Goal: Transaction & Acquisition: Purchase product/service

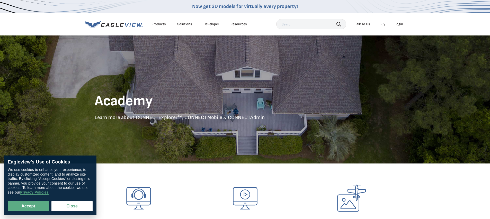
click at [399, 24] on div "Login" at bounding box center [399, 24] width 8 height 5
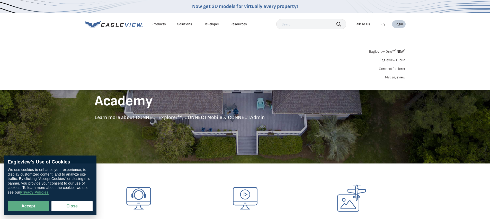
click at [396, 68] on link "ConnectExplorer" at bounding box center [392, 69] width 27 height 5
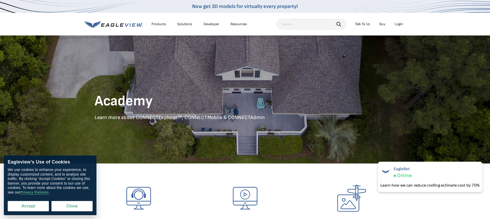
click at [38, 205] on button "Accept" at bounding box center [28, 206] width 41 height 10
checkbox input "true"
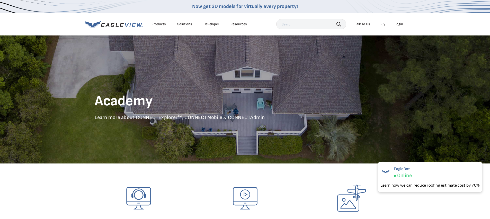
click at [381, 25] on link "Buy" at bounding box center [383, 24] width 6 height 5
click at [399, 25] on div "Login" at bounding box center [399, 24] width 8 height 5
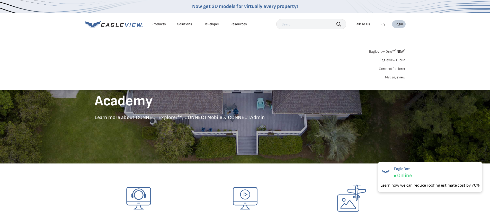
click at [389, 69] on link "ConnectExplorer" at bounding box center [392, 69] width 27 height 5
